Goal: Check status: Check status

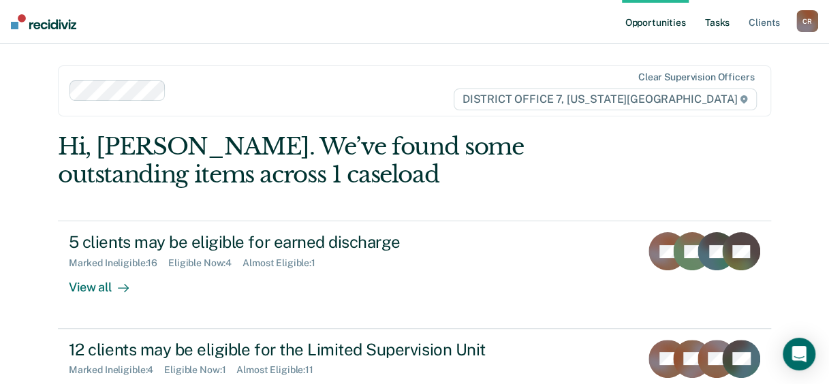
click at [716, 25] on link "Tasks" at bounding box center [717, 22] width 30 height 44
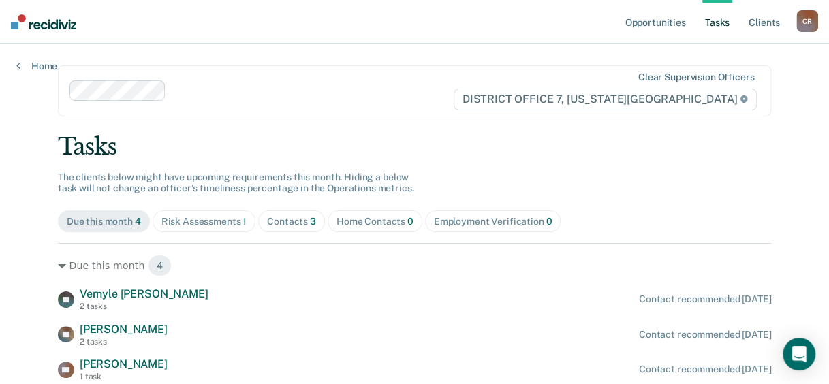
click at [208, 212] on span "Risk Assessments 1" at bounding box center [205, 221] width 104 height 22
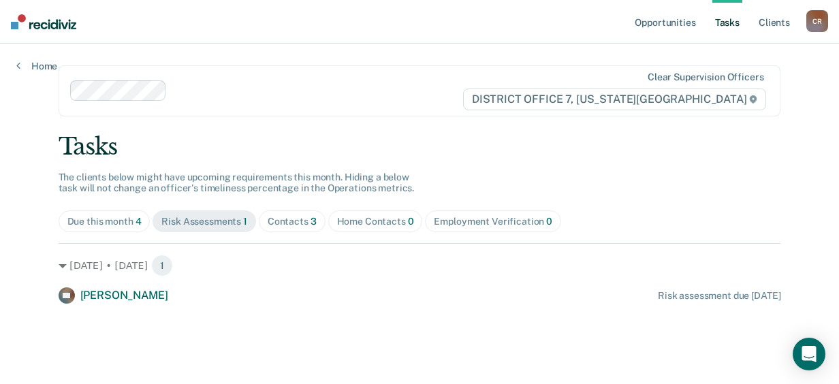
click at [285, 216] on div "Contacts 3" at bounding box center [292, 222] width 49 height 12
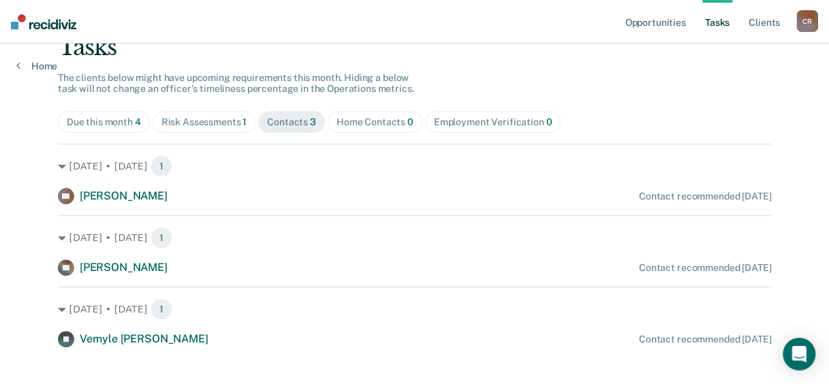
scroll to position [116, 0]
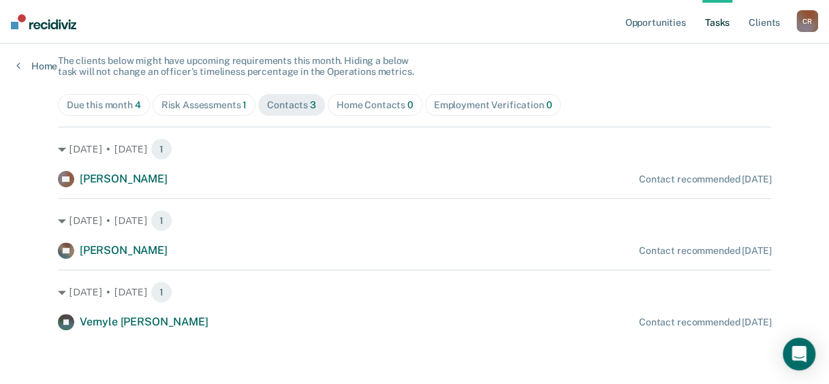
click at [372, 106] on div "Home Contacts 0" at bounding box center [374, 105] width 77 height 12
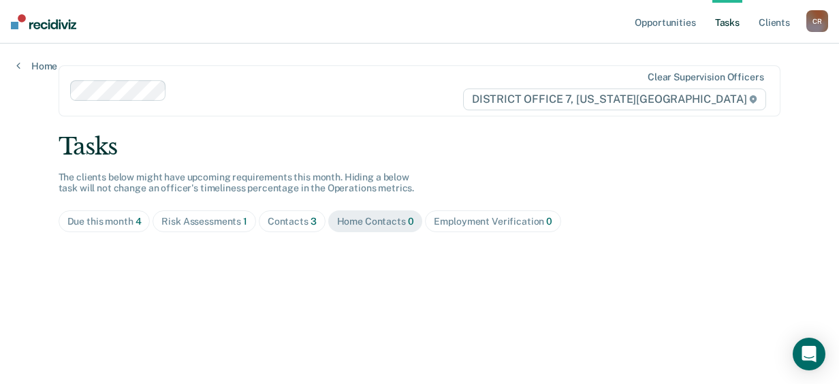
click at [435, 219] on div "Employment Verification 0" at bounding box center [493, 222] width 119 height 12
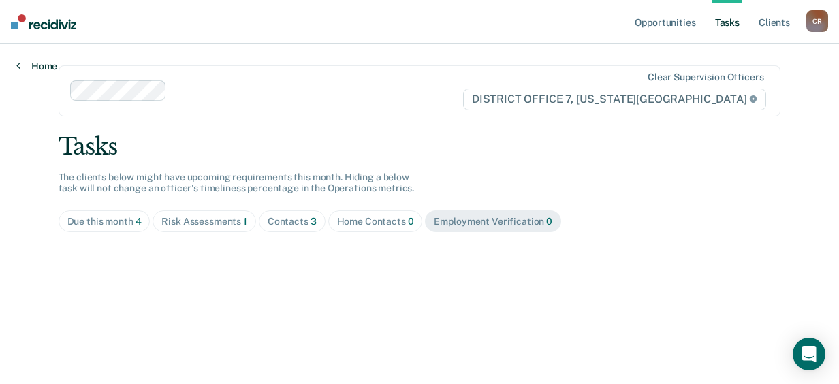
click at [37, 68] on link "Home" at bounding box center [36, 66] width 41 height 12
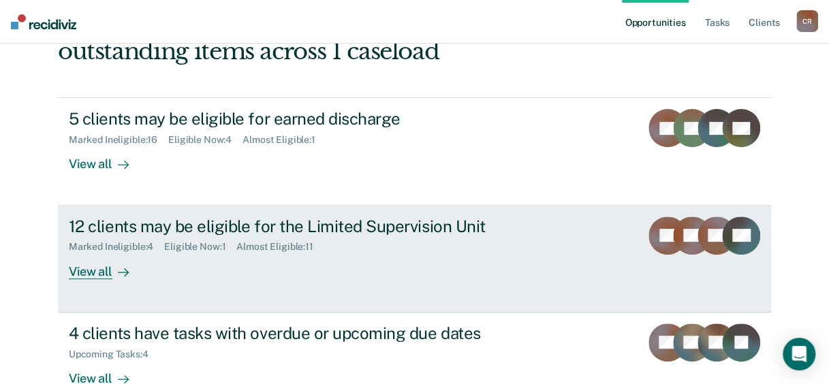
scroll to position [136, 0]
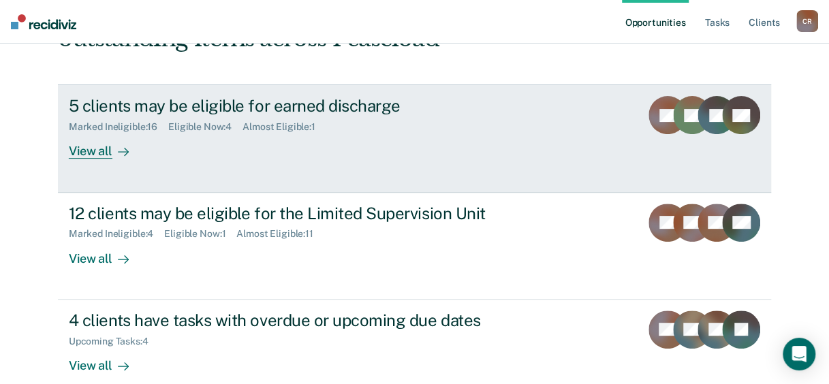
click at [80, 147] on div "View all" at bounding box center [107, 146] width 76 height 27
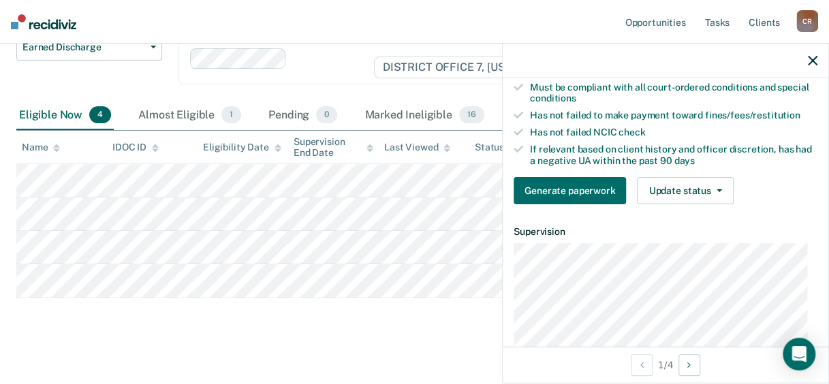
scroll to position [272, 0]
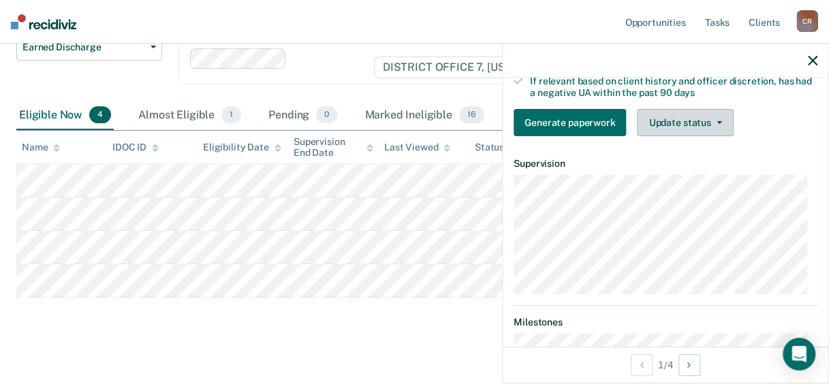
click at [719, 124] on icon "button" at bounding box center [718, 122] width 5 height 3
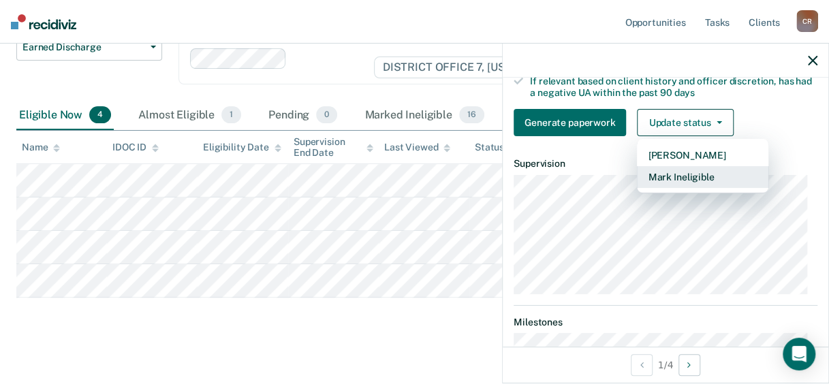
click at [693, 187] on button "Mark Ineligible" at bounding box center [702, 177] width 131 height 22
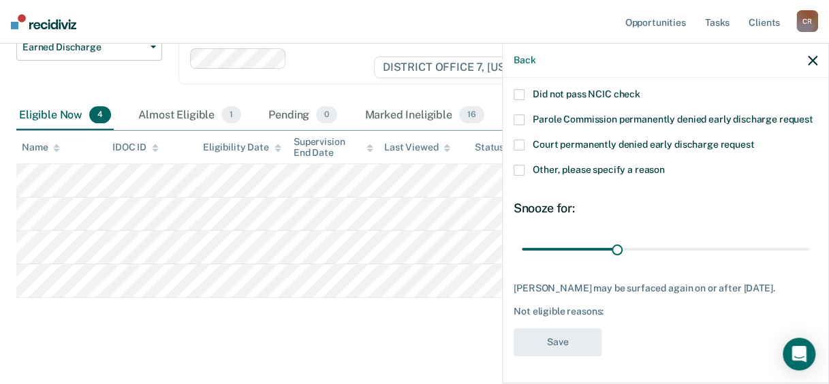
scroll to position [112, 0]
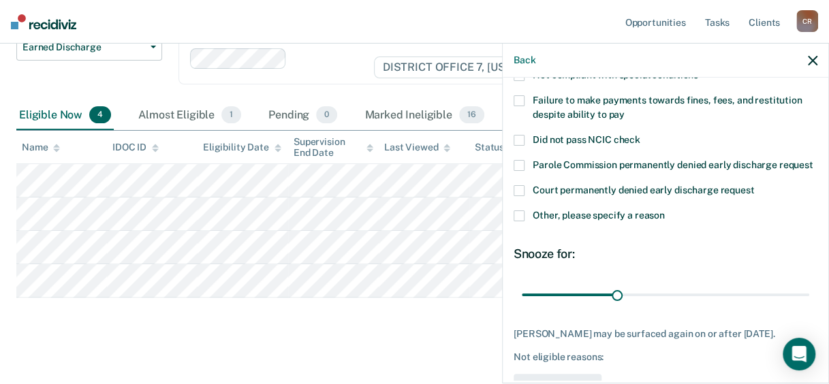
click at [524, 99] on label "Failure to make payments towards fines, fees, and restitution despite ability t…" at bounding box center [666, 109] width 304 height 29
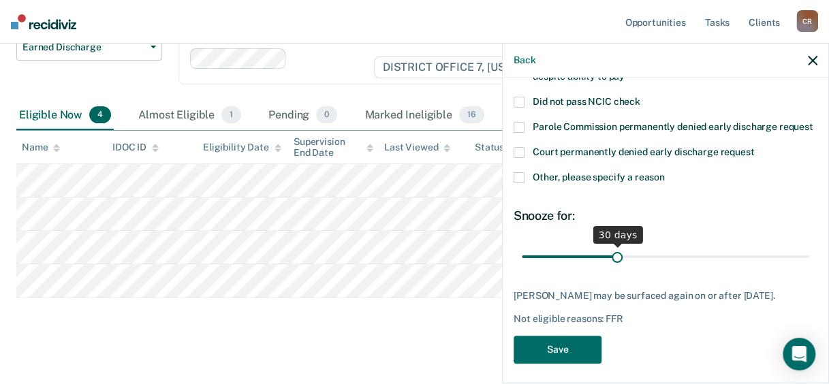
scroll to position [180, 0]
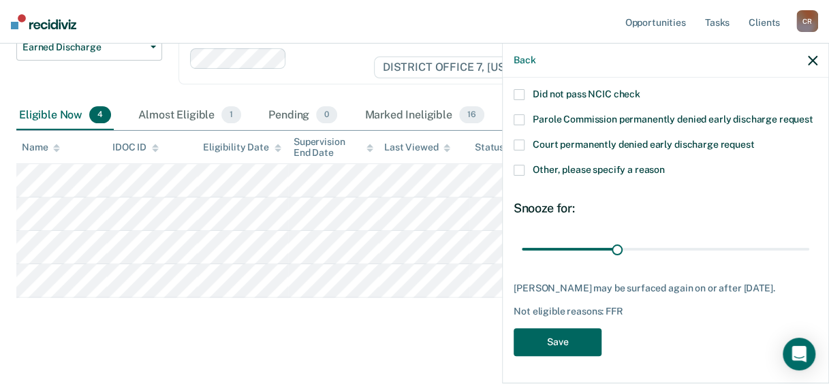
click at [590, 332] on button "Save" at bounding box center [558, 342] width 88 height 28
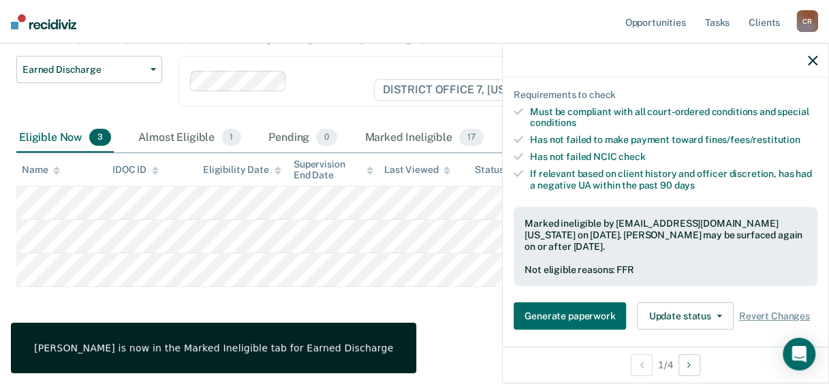
click at [444, 330] on main "Earned Discharge This alert helps staff identify people who may be eligible for…" at bounding box center [414, 169] width 829 height 422
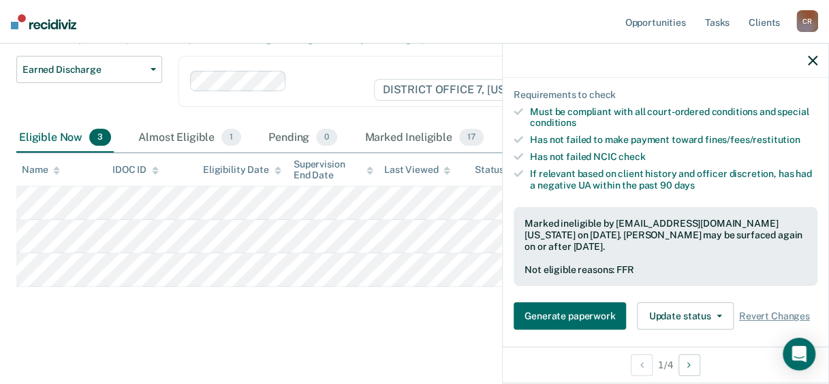
click at [435, 331] on main "Earned Discharge This alert helps staff identify people who may be eligible for…" at bounding box center [414, 169] width 829 height 422
click at [348, 313] on div "Earned Discharge This alert helps staff identify people who may be eligible for…" at bounding box center [414, 153] width 796 height 346
click at [806, 62] on div at bounding box center [666, 61] width 326 height 34
drag, startPoint x: 812, startPoint y: 60, endPoint x: 797, endPoint y: 68, distance: 17.1
click at [812, 60] on icon "button" at bounding box center [813, 61] width 10 height 10
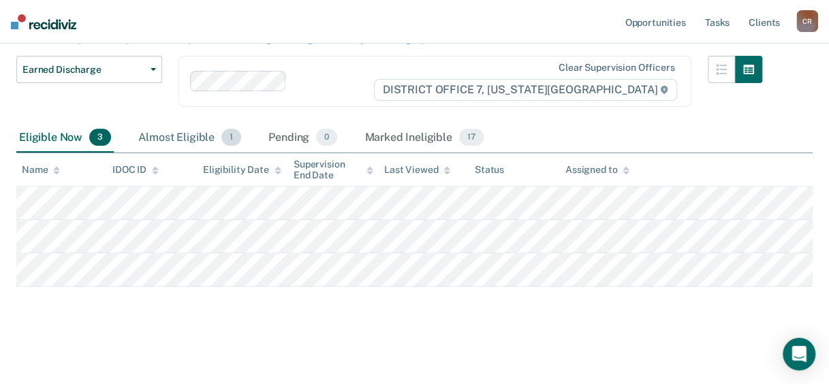
click at [187, 133] on div "Almost Eligible 1" at bounding box center [190, 138] width 108 height 30
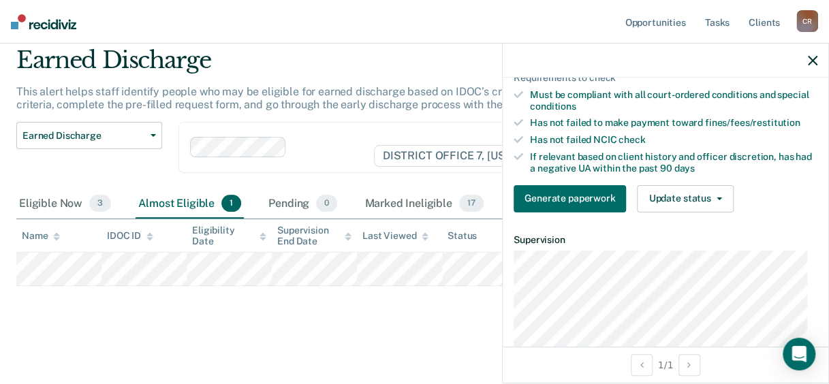
scroll to position [204, 0]
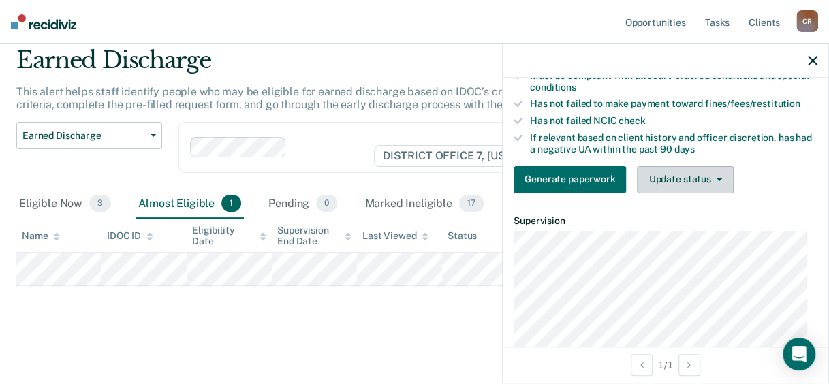
click at [682, 187] on button "Update status" at bounding box center [685, 179] width 96 height 27
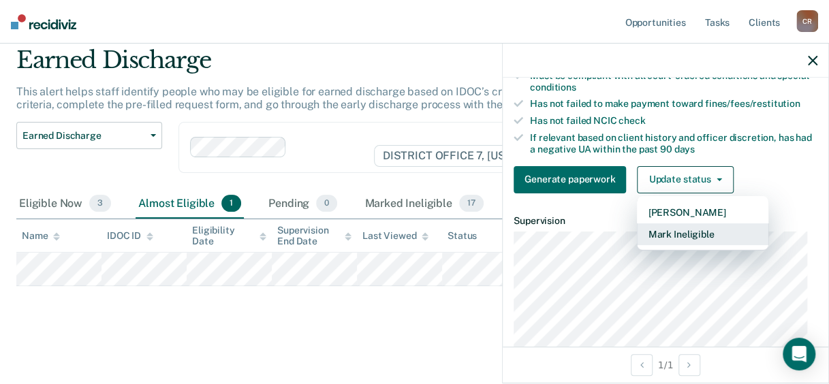
click at [661, 245] on button "Mark Ineligible" at bounding box center [702, 234] width 131 height 22
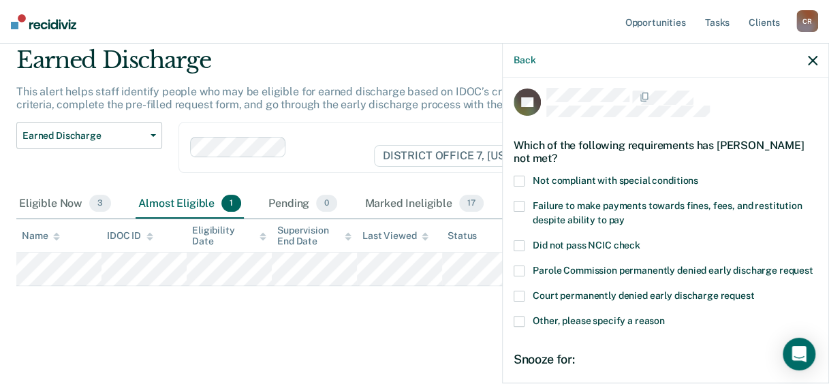
scroll to position [0, 0]
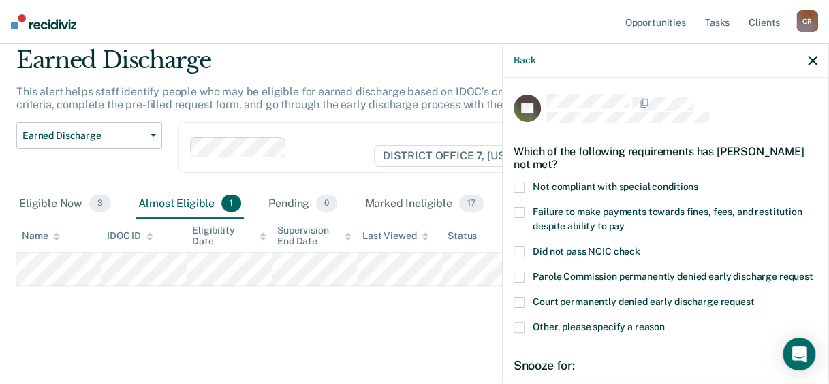
click at [522, 210] on span at bounding box center [519, 212] width 11 height 11
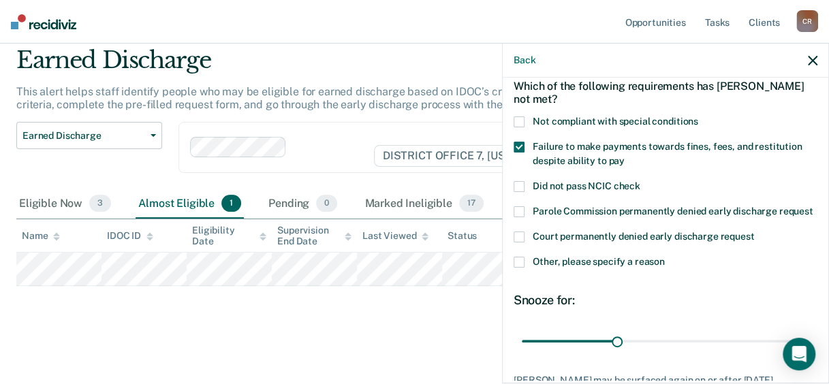
scroll to position [180, 0]
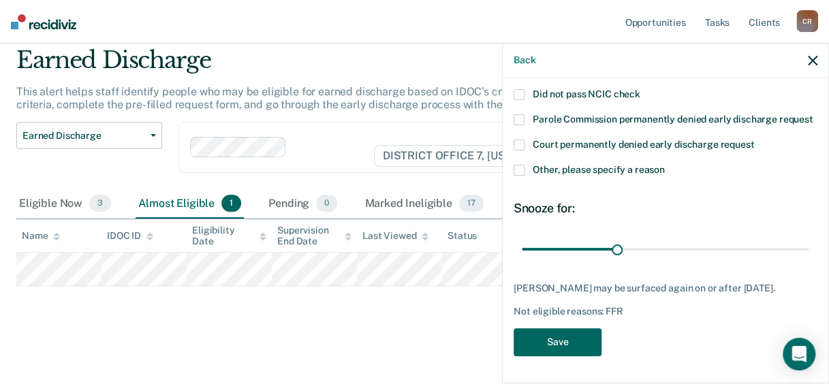
click at [581, 332] on button "Save" at bounding box center [558, 342] width 88 height 28
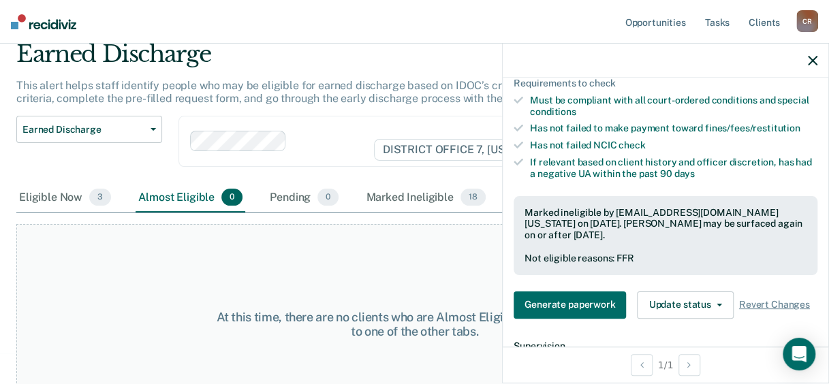
scroll to position [91, 0]
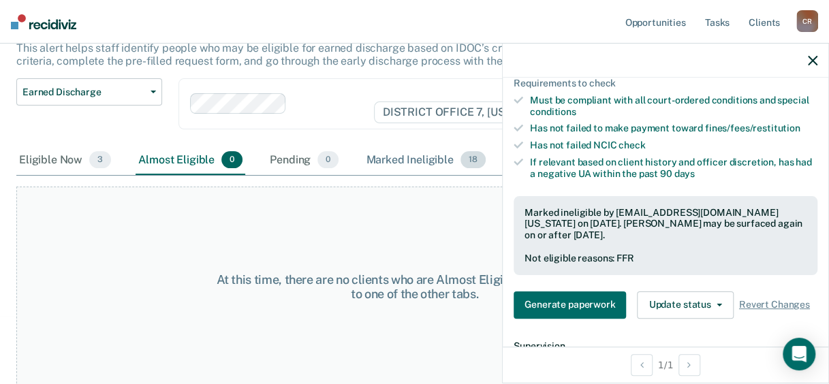
click at [410, 160] on div "Marked Ineligible 18" at bounding box center [425, 161] width 125 height 30
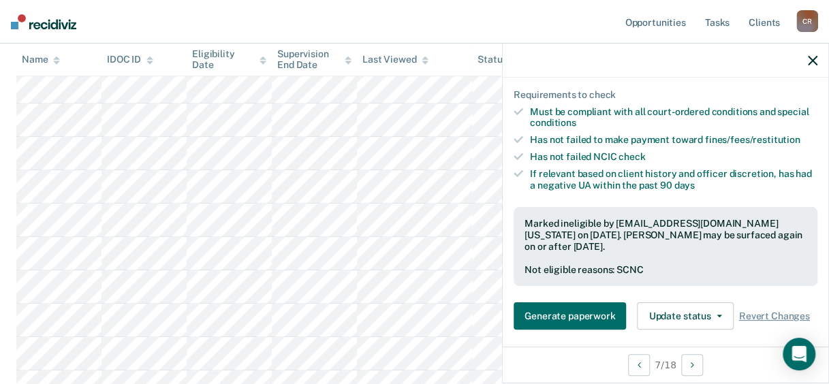
scroll to position [191, 0]
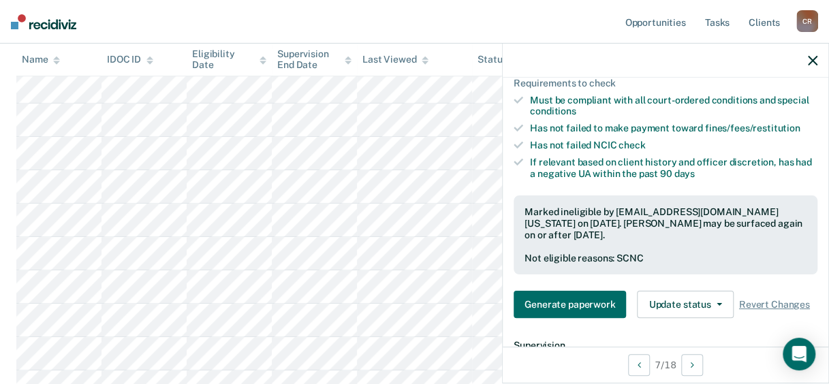
click at [811, 59] on icon "button" at bounding box center [813, 61] width 10 height 10
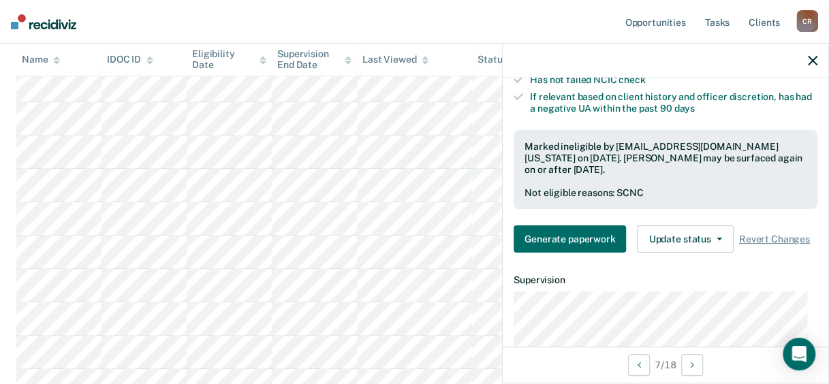
scroll to position [189, 0]
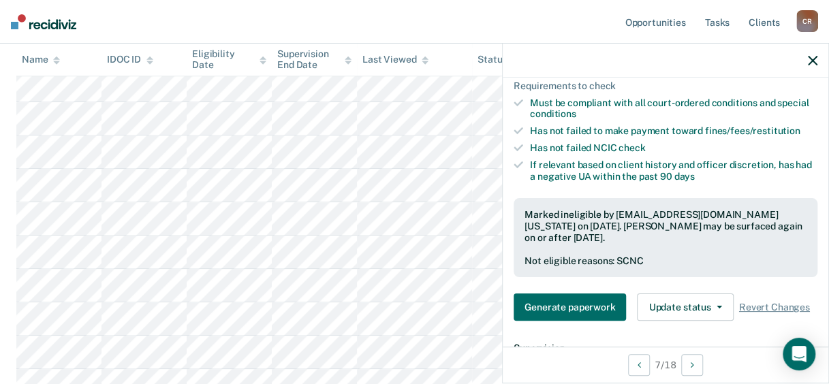
click at [810, 58] on icon "button" at bounding box center [813, 61] width 10 height 10
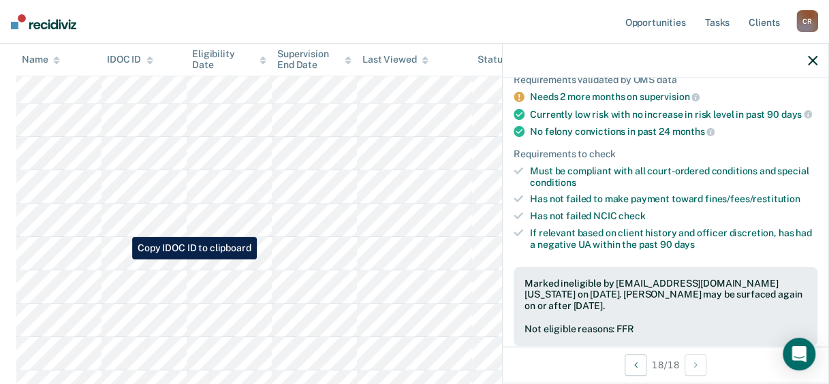
scroll to position [477, 0]
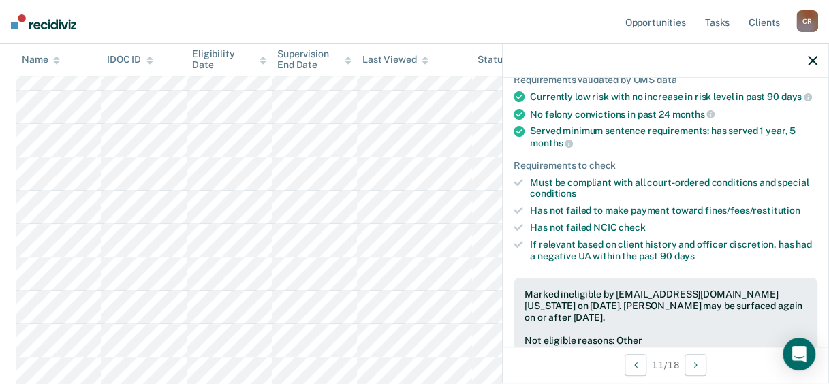
click at [812, 60] on icon "button" at bounding box center [813, 61] width 10 height 10
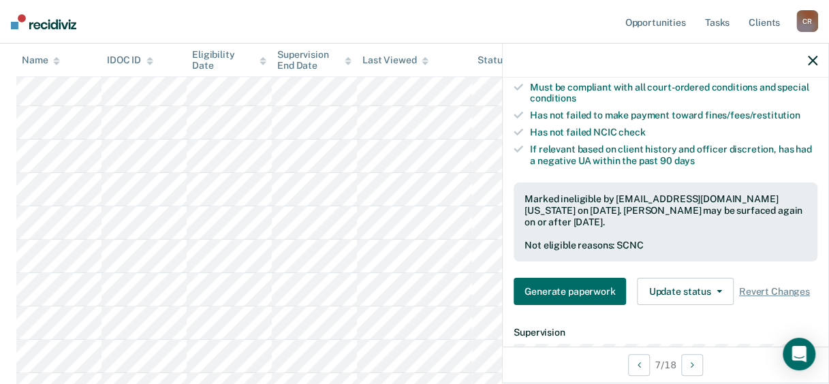
scroll to position [204, 0]
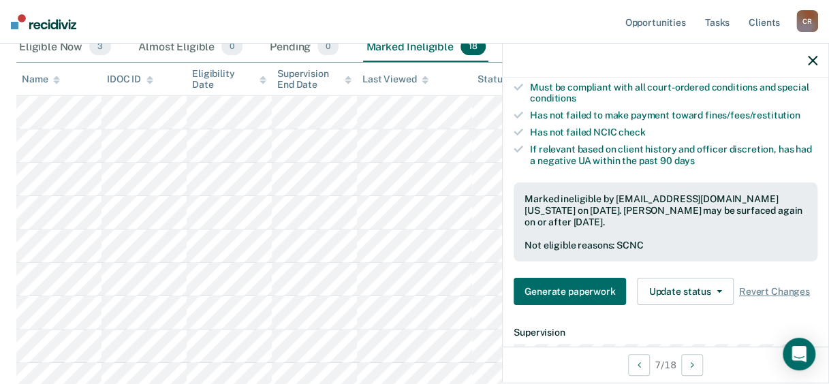
click at [813, 57] on icon "button" at bounding box center [813, 61] width 10 height 10
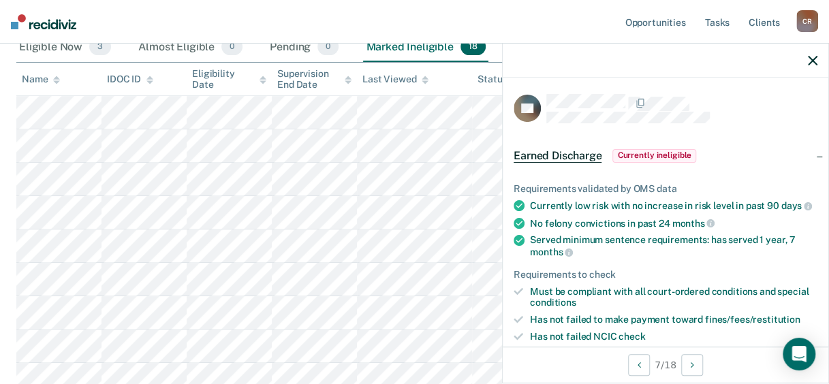
click at [816, 57] on icon "button" at bounding box center [813, 61] width 10 height 10
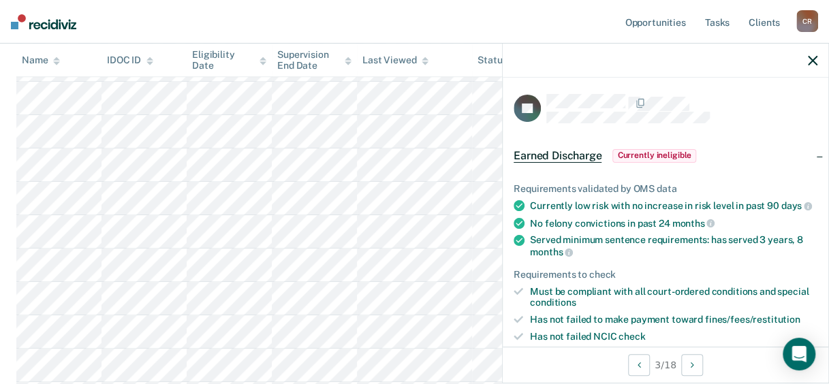
scroll to position [341, 0]
click at [810, 60] on icon "button" at bounding box center [813, 61] width 10 height 10
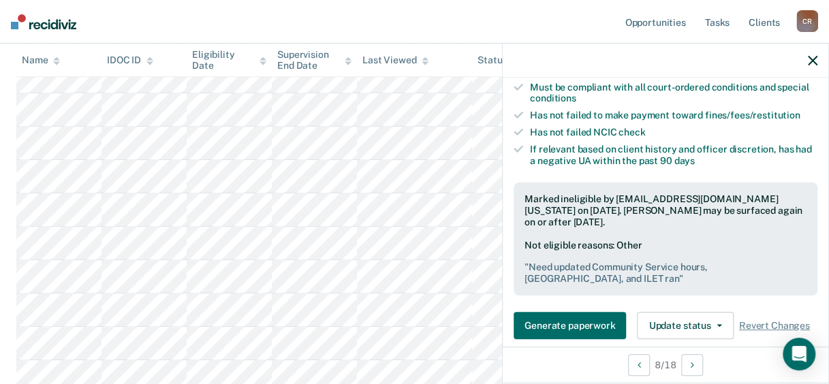
scroll to position [0, 0]
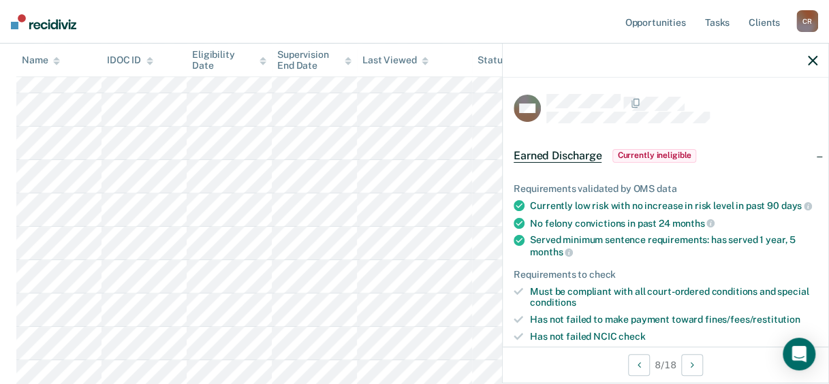
click at [813, 59] on icon "button" at bounding box center [813, 61] width 10 height 10
